Goal: Navigation & Orientation: Find specific page/section

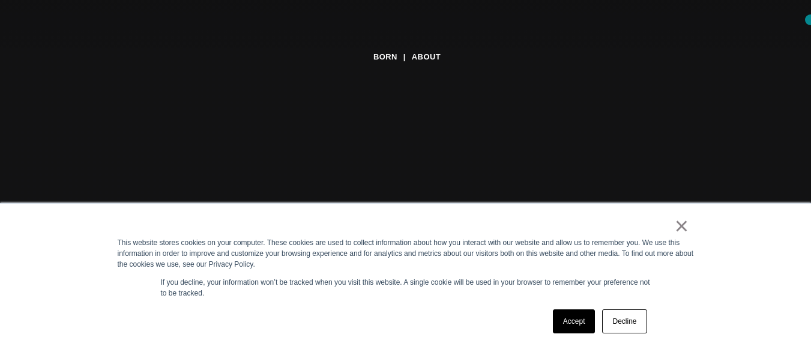
scroll to position [114, 0]
click at [685, 229] on link "×" at bounding box center [682, 225] width 14 height 11
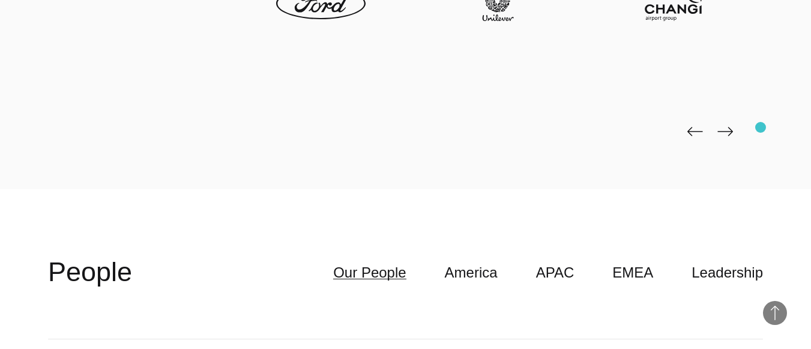
scroll to position [2651, 0]
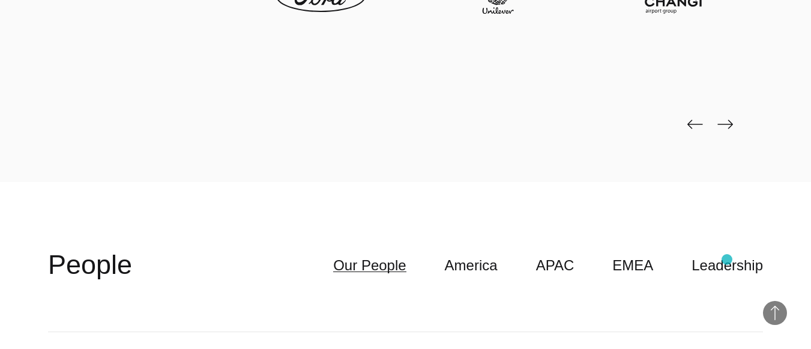
click at [727, 259] on header "**********" at bounding box center [405, 265] width 715 height 133
click at [726, 254] on link "Leadership" at bounding box center [726, 265] width 71 height 23
click at [744, 254] on link "Leadership" at bounding box center [726, 265] width 71 height 23
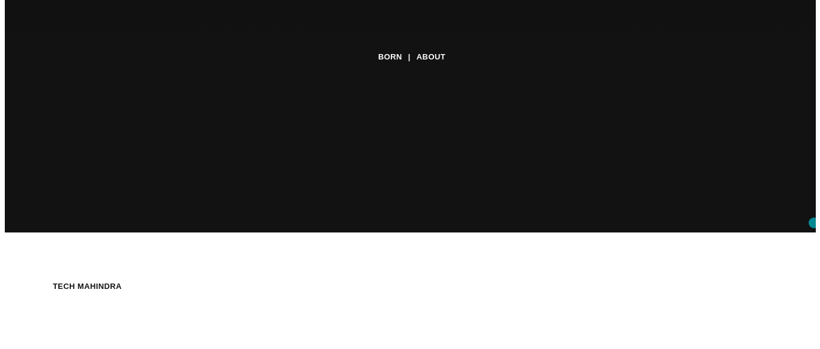
scroll to position [0, 0]
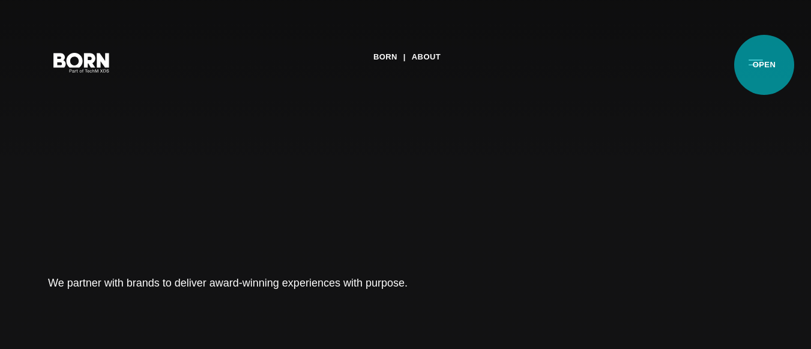
click at [764, 65] on button "Primary Menu" at bounding box center [755, 61] width 29 height 25
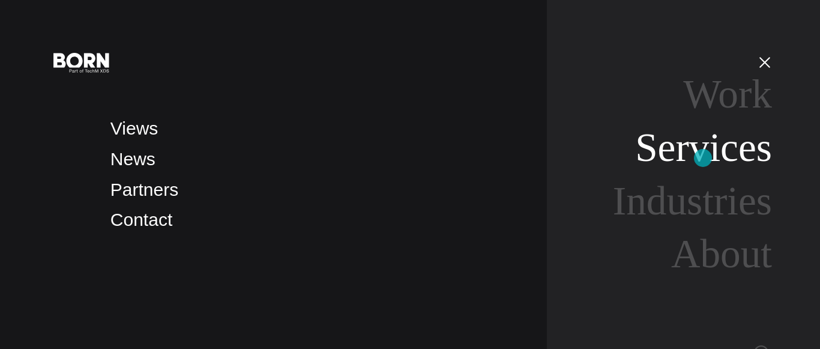
click at [703, 158] on link "Services" at bounding box center [703, 147] width 137 height 45
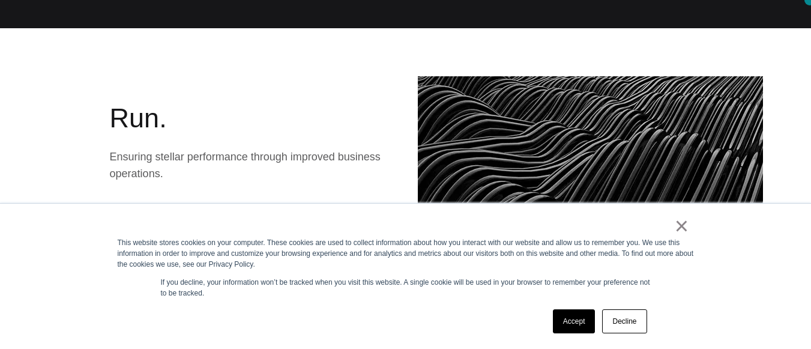
scroll to position [1298, 0]
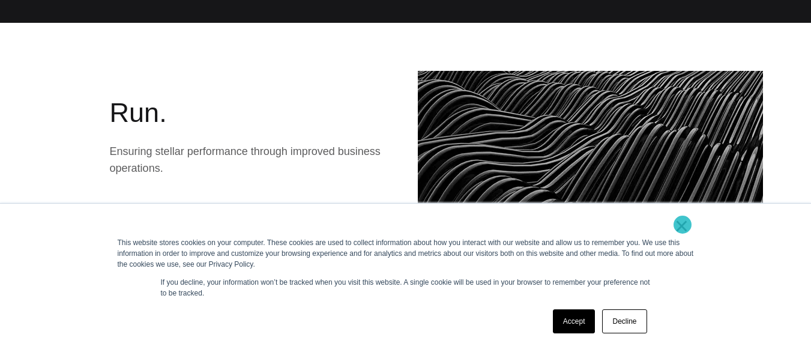
click at [682, 224] on link "×" at bounding box center [682, 225] width 14 height 11
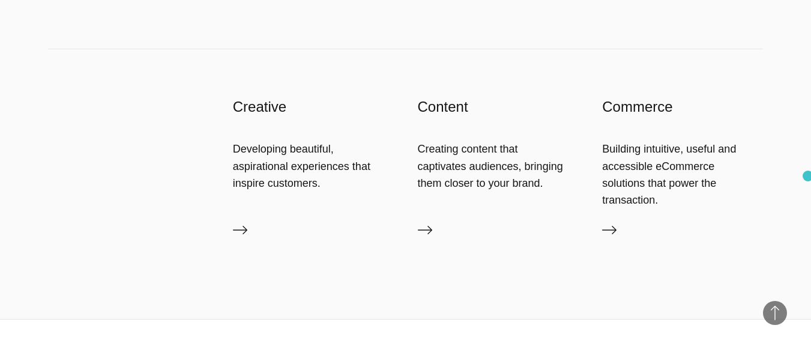
scroll to position [1901, 0]
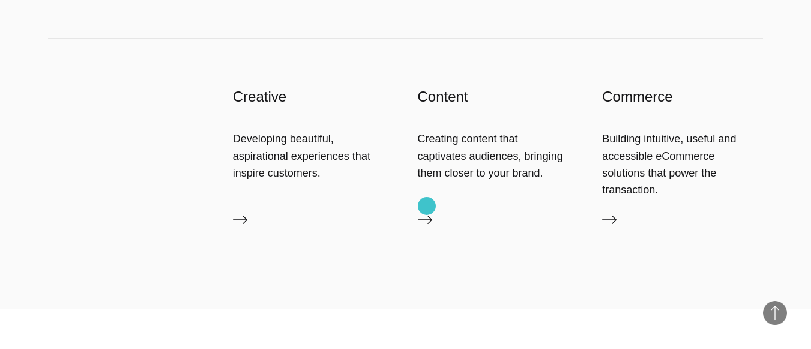
click at [427, 212] on icon at bounding box center [425, 219] width 14 height 14
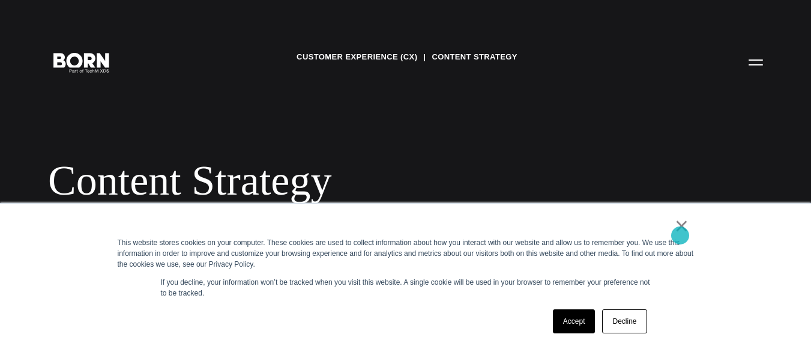
click at [680, 231] on link "×" at bounding box center [682, 225] width 14 height 11
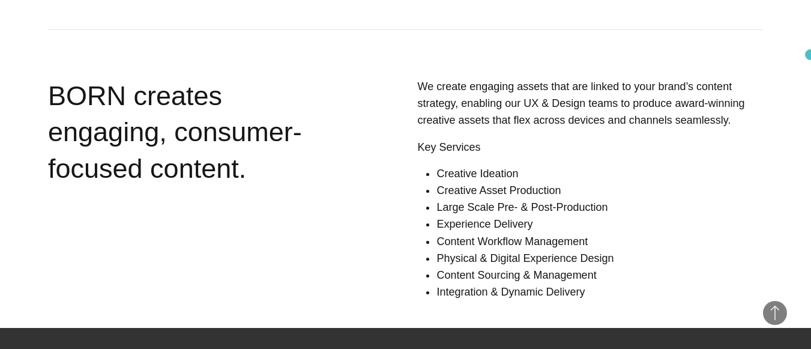
scroll to position [903, 0]
